Goal: Task Accomplishment & Management: Complete application form

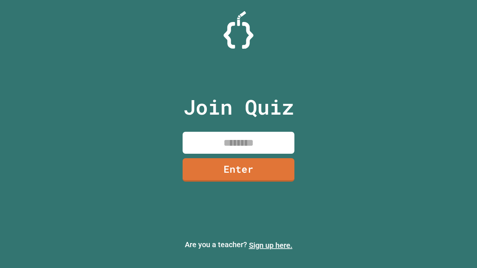
click at [271, 246] on link "Sign up here." at bounding box center [271, 245] width 44 height 9
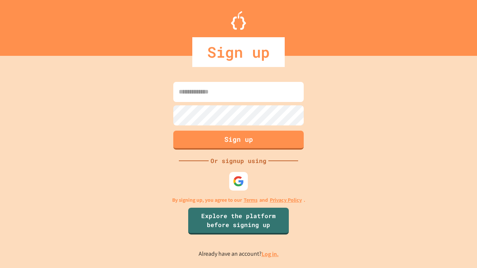
click at [271, 254] on link "Log in." at bounding box center [270, 255] width 17 height 8
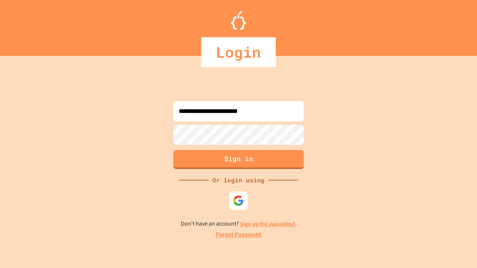
type input "**********"
